Goal: Task Accomplishment & Management: Manage account settings

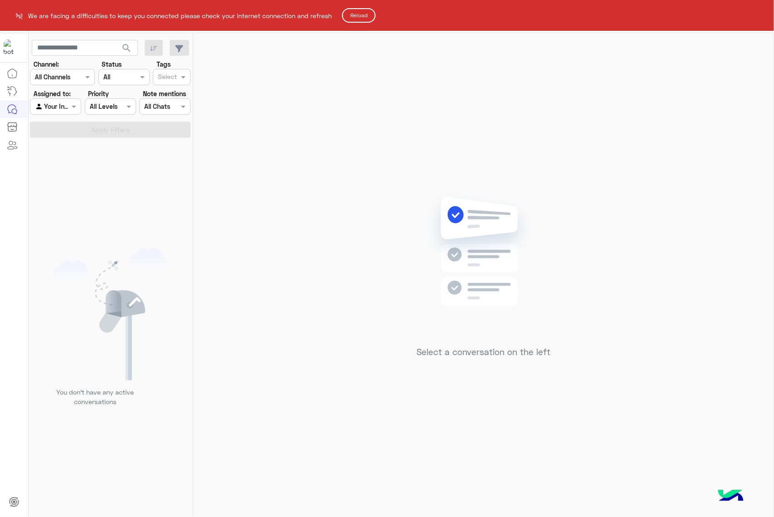
click at [358, 14] on button "Reload" at bounding box center [359, 15] width 34 height 15
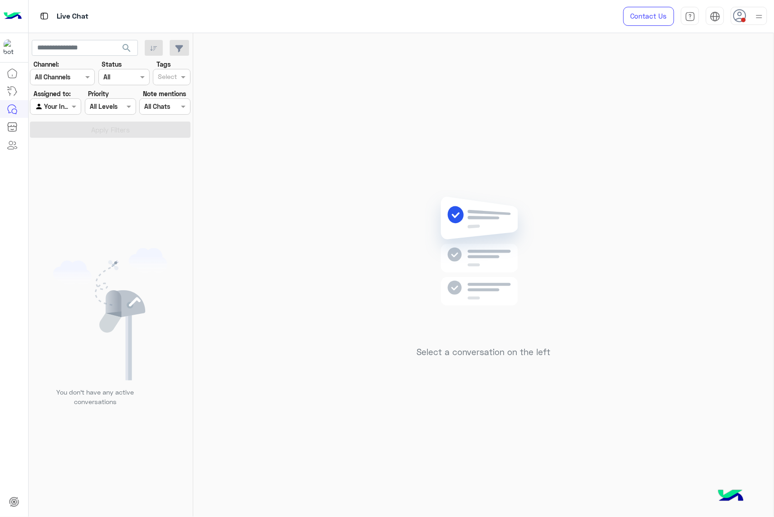
click at [759, 17] on img at bounding box center [759, 16] width 11 height 11
click at [690, 131] on label "Offline" at bounding box center [710, 129] width 99 height 16
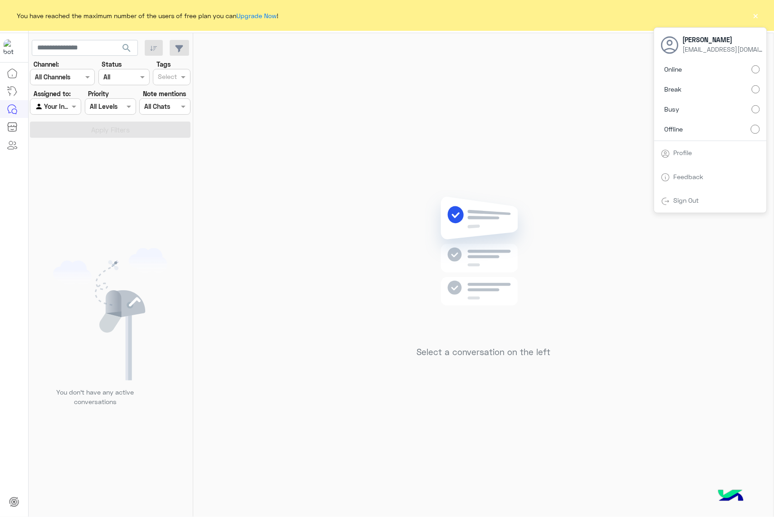
click at [753, 17] on button "×" at bounding box center [756, 15] width 9 height 9
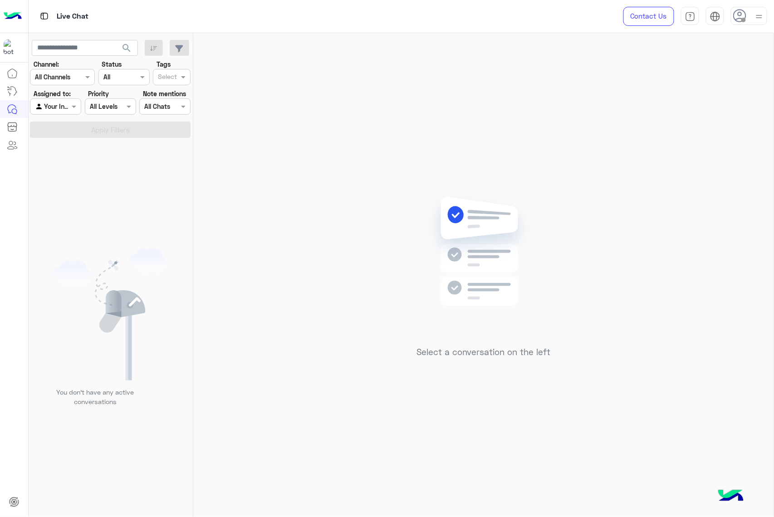
click at [742, 20] on span at bounding box center [744, 20] width 5 height 5
